Goal: Transaction & Acquisition: Purchase product/service

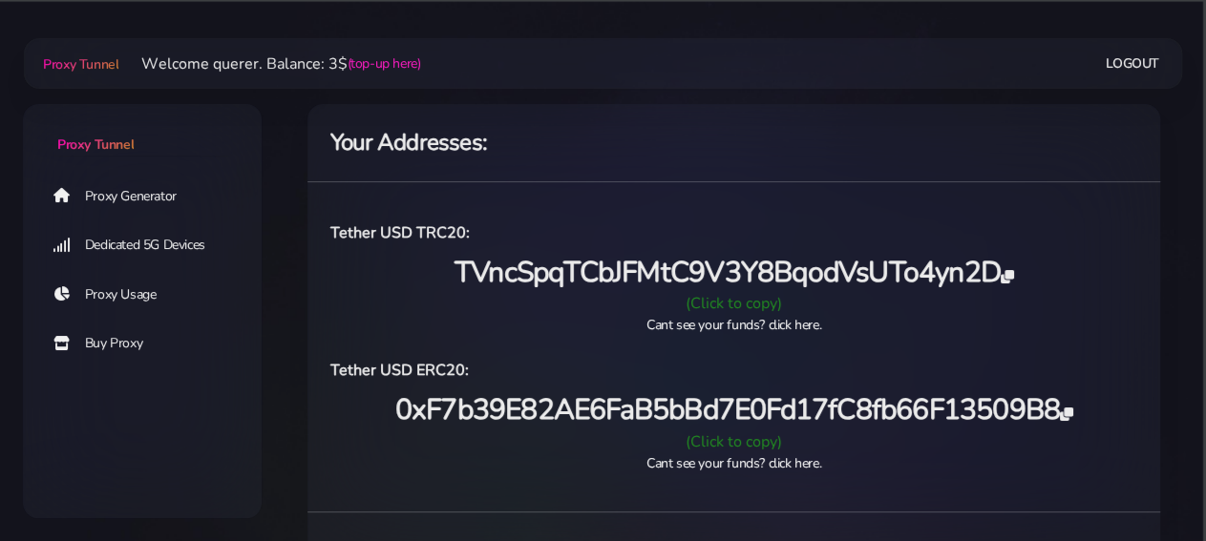
click at [610, 402] on span "0xF7b39E82AE6FaB5bBd7E0Fd17fC8fb66F13509B8" at bounding box center [734, 410] width 678 height 39
click at [654, 397] on span "0xF7b39E82AE6FaB5bBd7E0Fd17fC8fb66F13509B8" at bounding box center [734, 410] width 678 height 39
click at [560, 415] on span "0xF7b39E82AE6FaB5bBd7E0Fd17fC8fb66F13509B8" at bounding box center [734, 410] width 678 height 39
click at [620, 409] on span "0xF7b39E82AE6FaB5bBd7E0Fd17fC8fb66F13509B8" at bounding box center [734, 410] width 678 height 39
click at [129, 341] on link "Buy Proxy" at bounding box center [157, 344] width 239 height 44
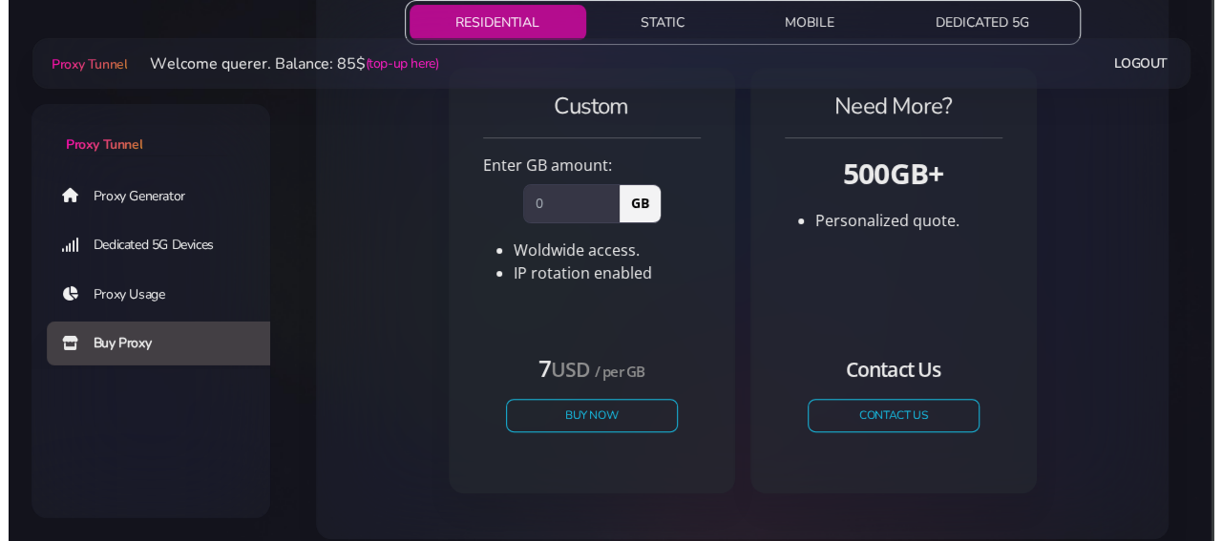
scroll to position [265, 0]
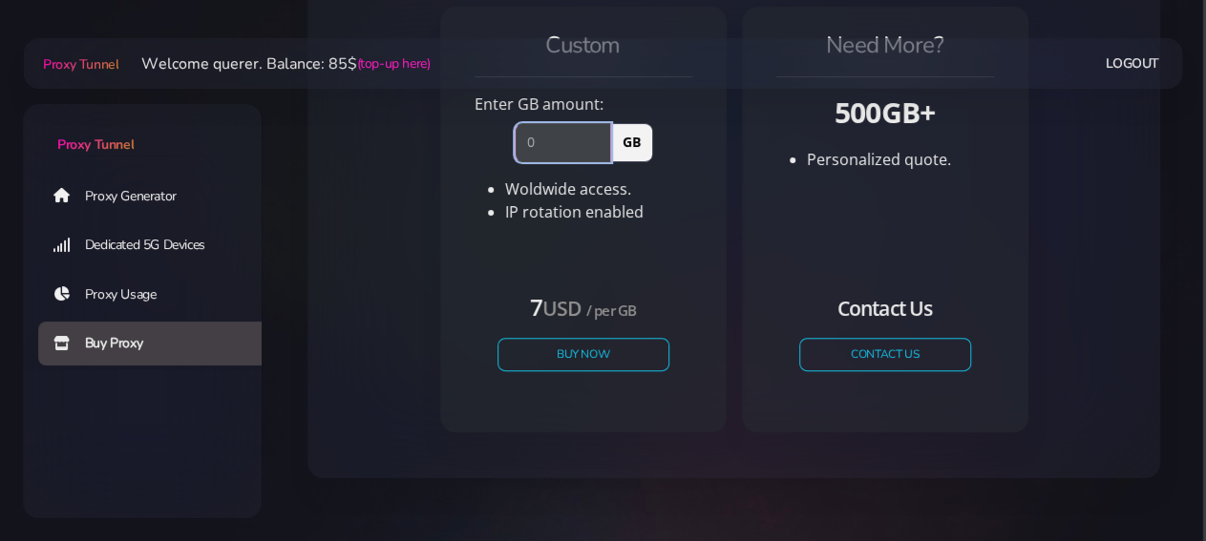
click at [568, 153] on input "number" at bounding box center [563, 142] width 96 height 38
type input "12"
click at [579, 358] on button "Buy Now" at bounding box center [584, 354] width 176 height 33
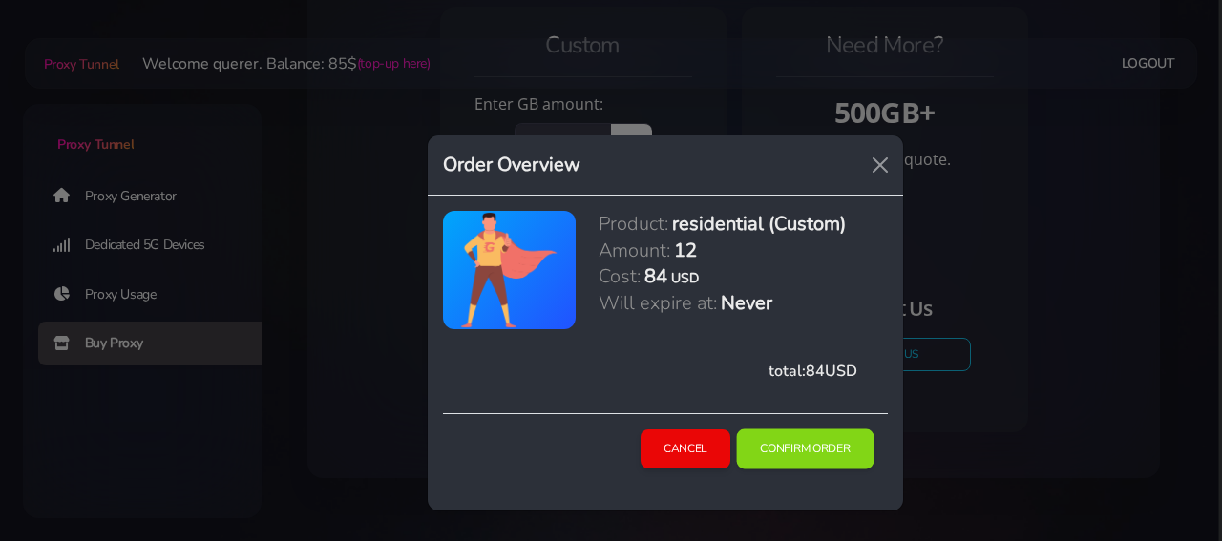
click at [816, 454] on button "Confirm Order" at bounding box center [805, 450] width 138 height 40
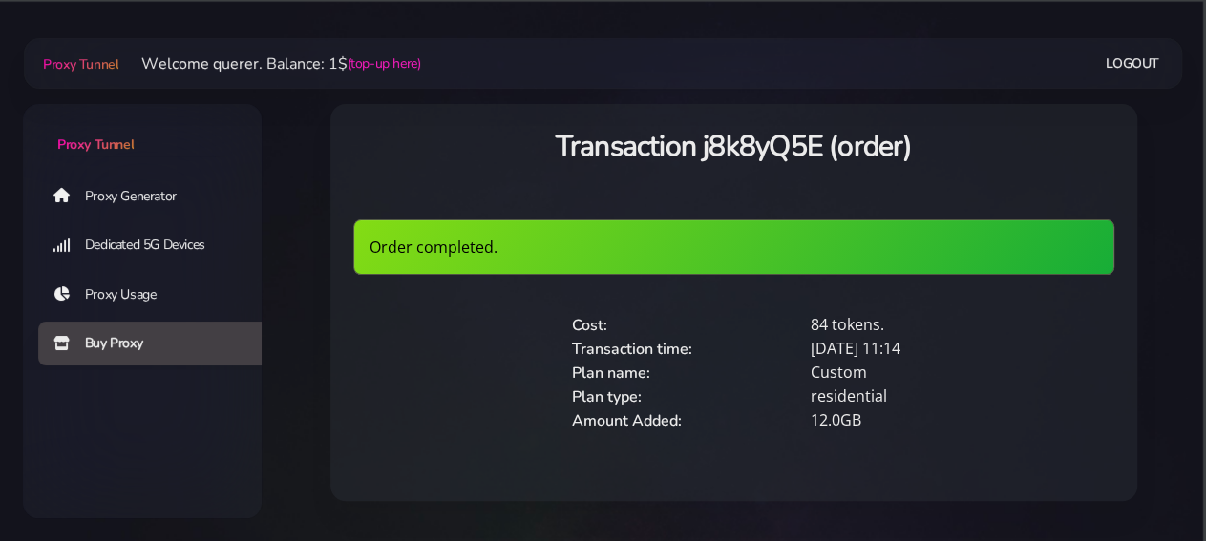
click at [135, 205] on link "Proxy Generator" at bounding box center [157, 196] width 239 height 44
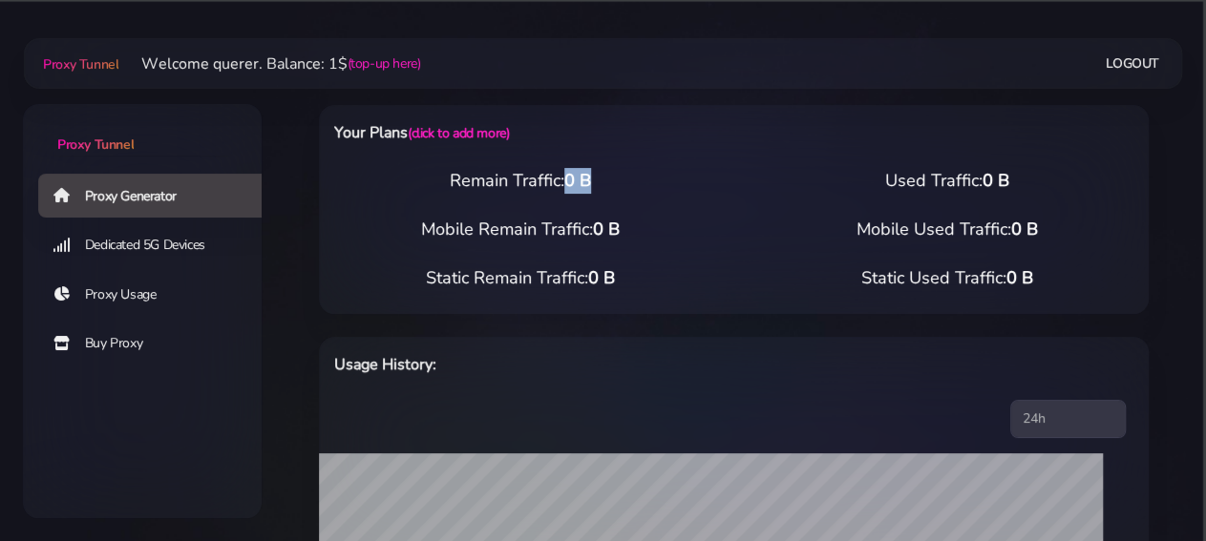
drag, startPoint x: 570, startPoint y: 179, endPoint x: 610, endPoint y: 179, distance: 40.1
click at [610, 179] on div "Remain Traffic: 0 B" at bounding box center [521, 181] width 427 height 26
click at [131, 249] on link "Dedicated 5G Devices" at bounding box center [157, 245] width 239 height 44
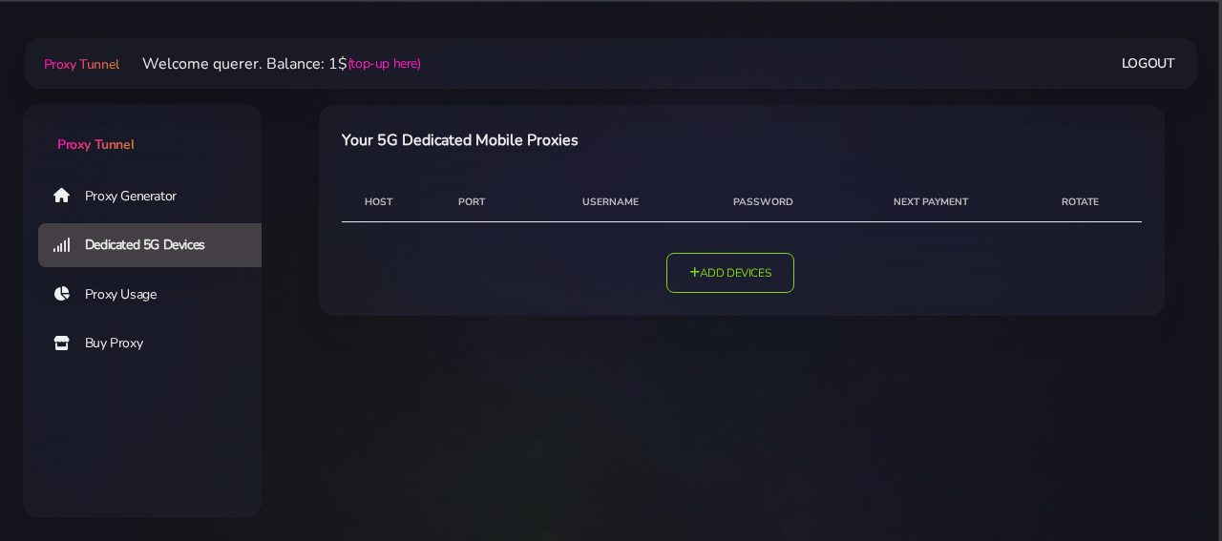
click at [141, 337] on link "Buy Proxy" at bounding box center [157, 344] width 239 height 44
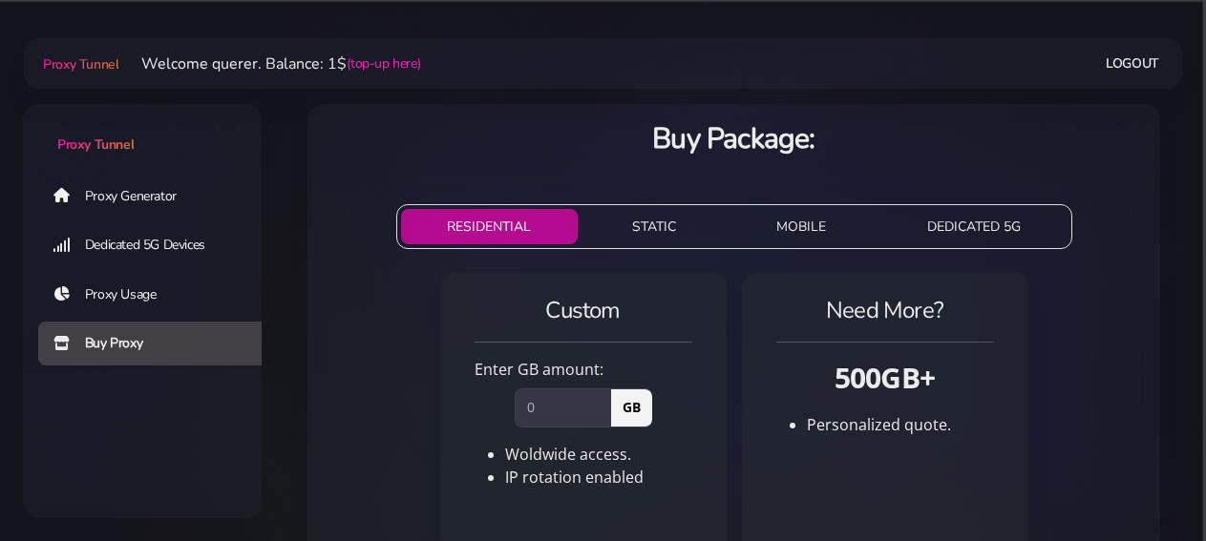
scroll to position [265, 0]
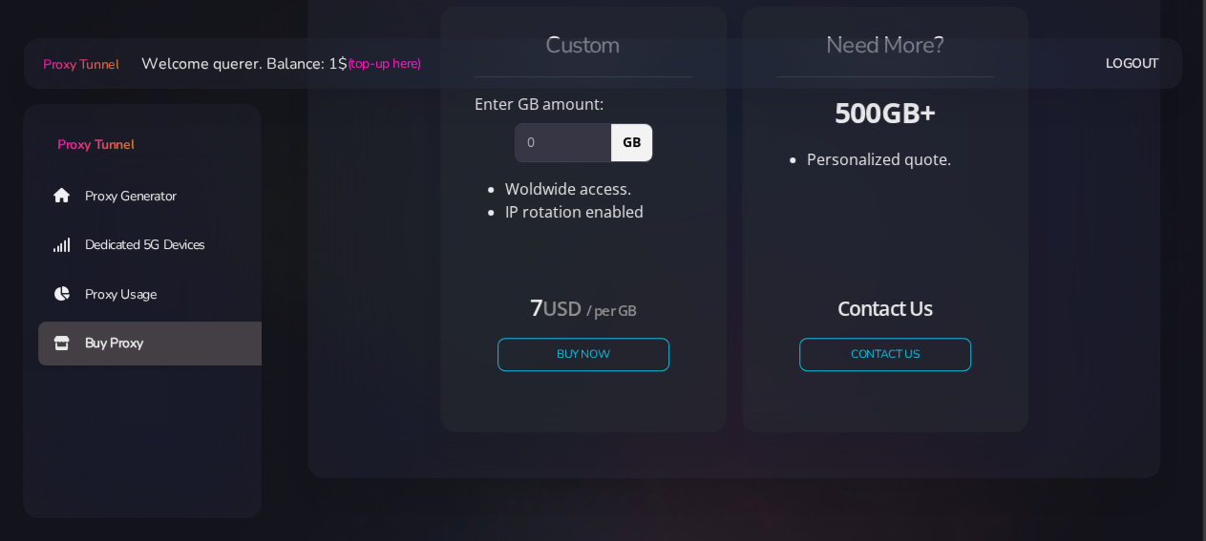
click at [134, 279] on link "Proxy Usage" at bounding box center [157, 295] width 239 height 44
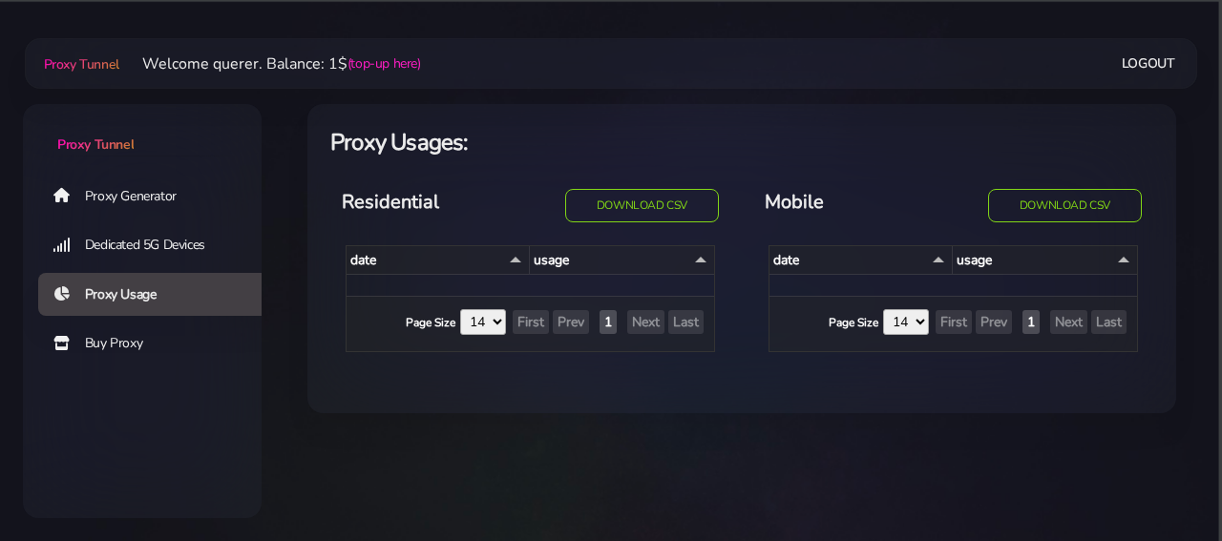
select select "14"
click at [135, 195] on link "Proxy Generator" at bounding box center [157, 196] width 239 height 44
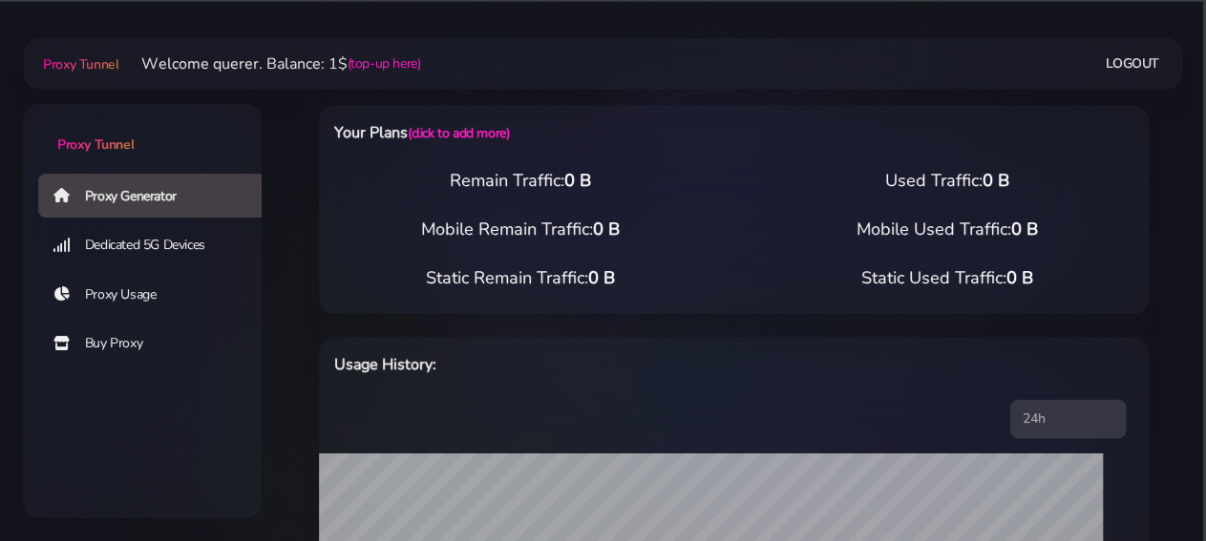
click at [125, 337] on link "Buy Proxy" at bounding box center [157, 344] width 239 height 44
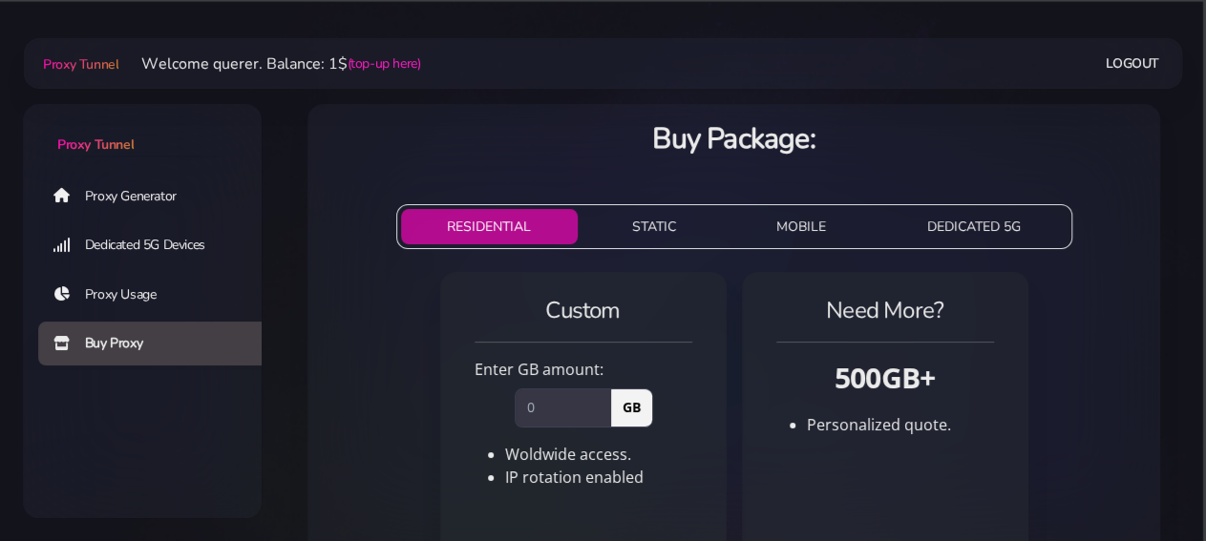
click at [170, 291] on link "Proxy Usage" at bounding box center [157, 295] width 239 height 44
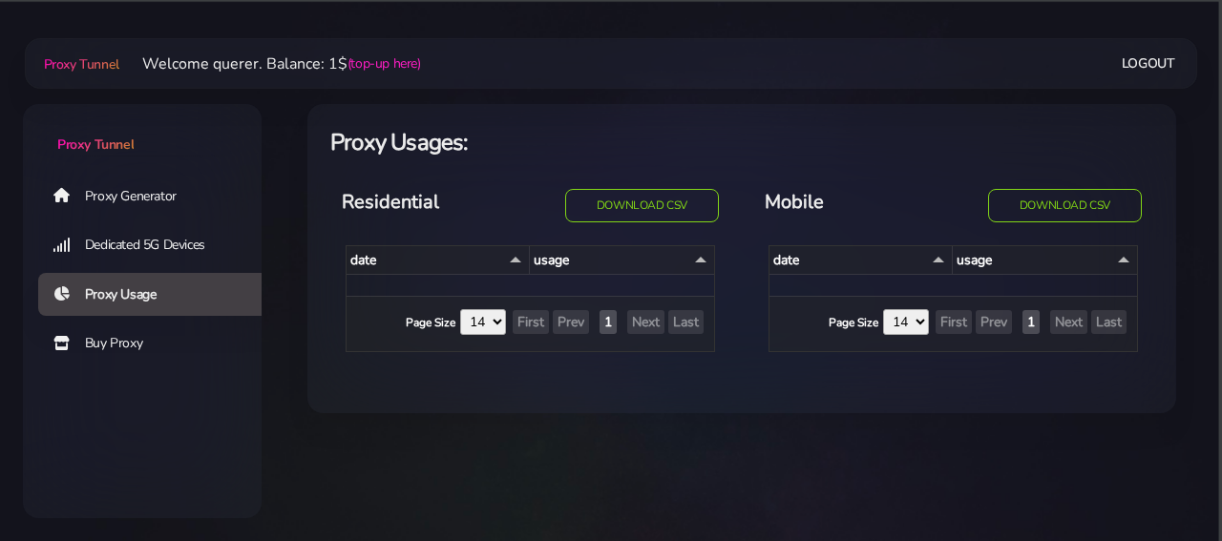
select select "14"
click at [190, 234] on link "Dedicated 5G Devices" at bounding box center [157, 245] width 239 height 44
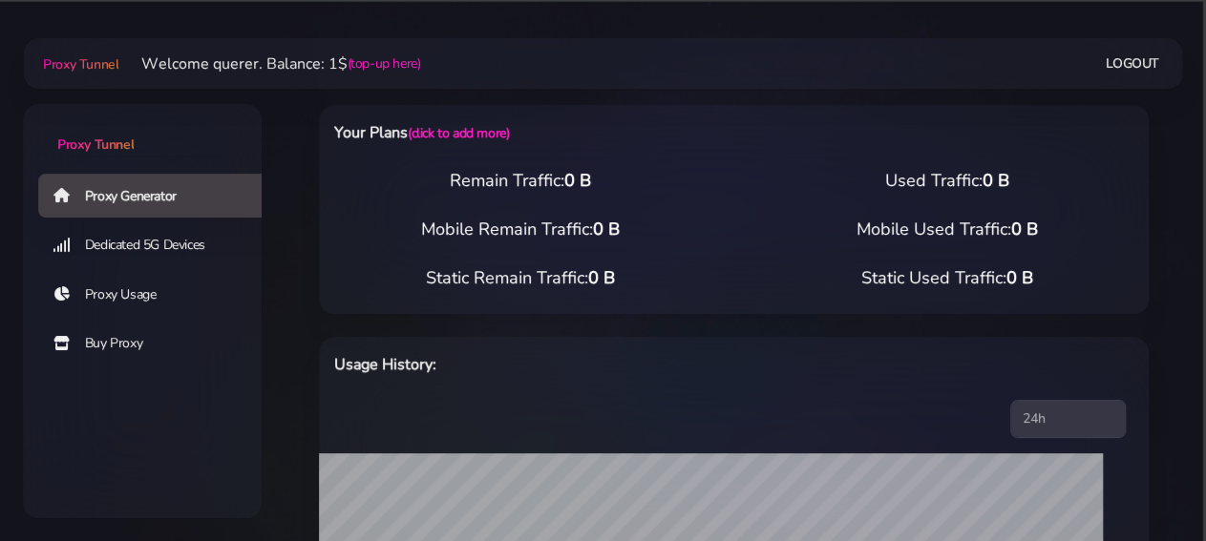
click at [1149, 61] on link "Logout" at bounding box center [1132, 63] width 53 height 35
